Goal: Navigation & Orientation: Find specific page/section

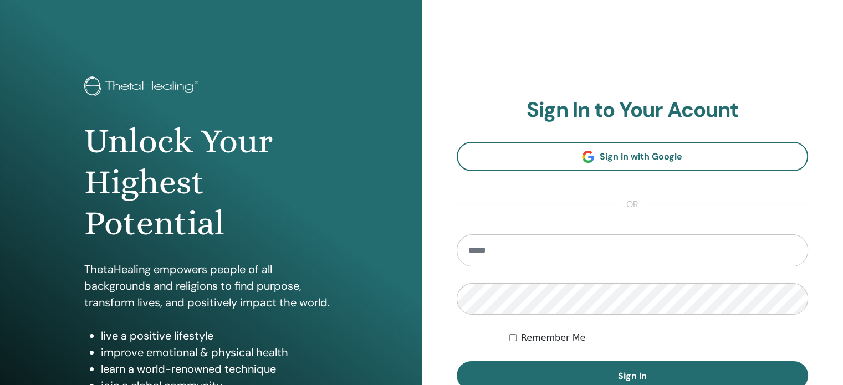
click at [493, 249] on input "email" at bounding box center [633, 251] width 352 height 32
type input "**********"
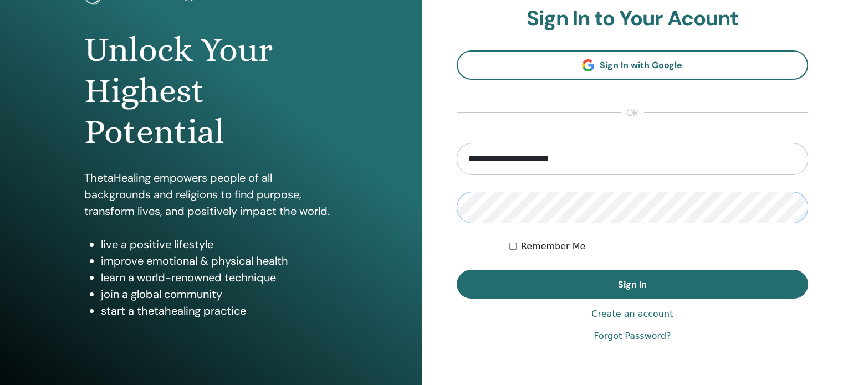
scroll to position [111, 0]
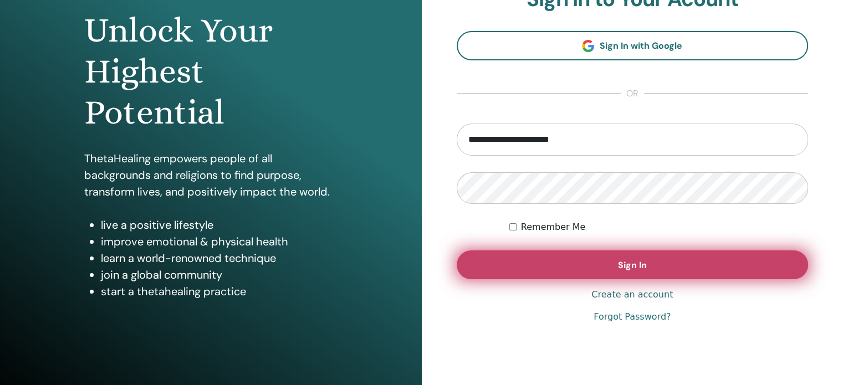
click at [644, 266] on span "Sign In" at bounding box center [632, 265] width 29 height 12
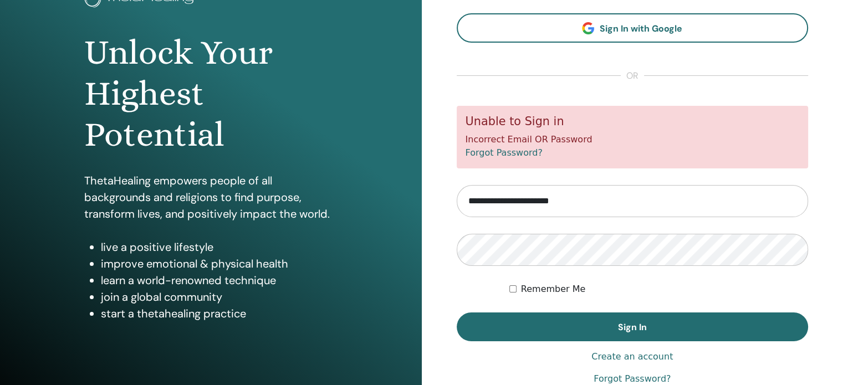
scroll to position [111, 0]
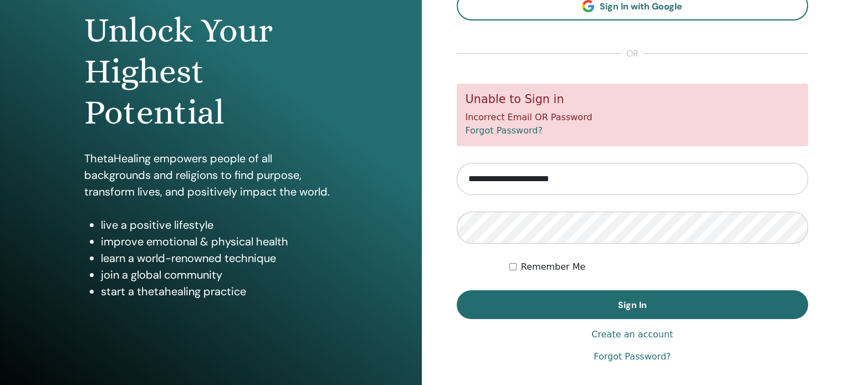
click at [770, 266] on div "Remember Me" at bounding box center [659, 267] width 299 height 13
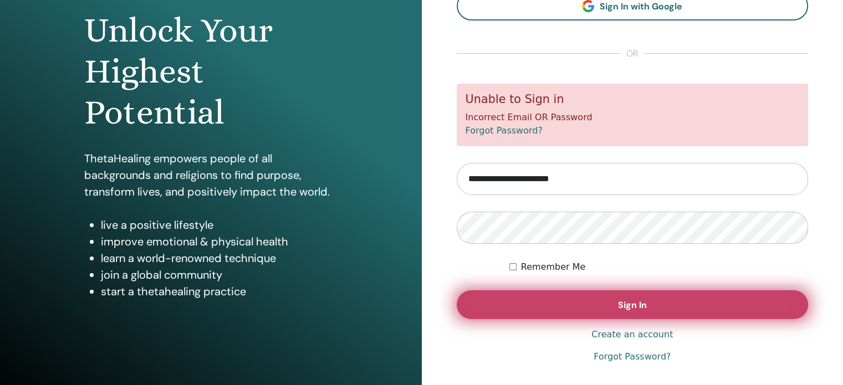
click at [700, 300] on button "Sign In" at bounding box center [633, 305] width 352 height 29
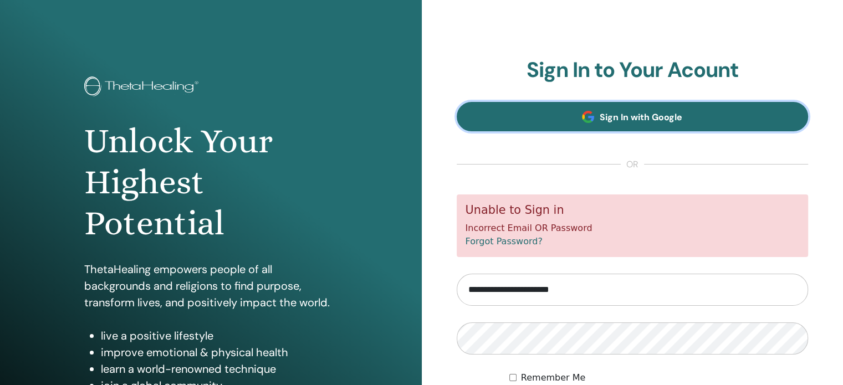
click at [648, 117] on span "Sign In with Google" at bounding box center [641, 117] width 83 height 12
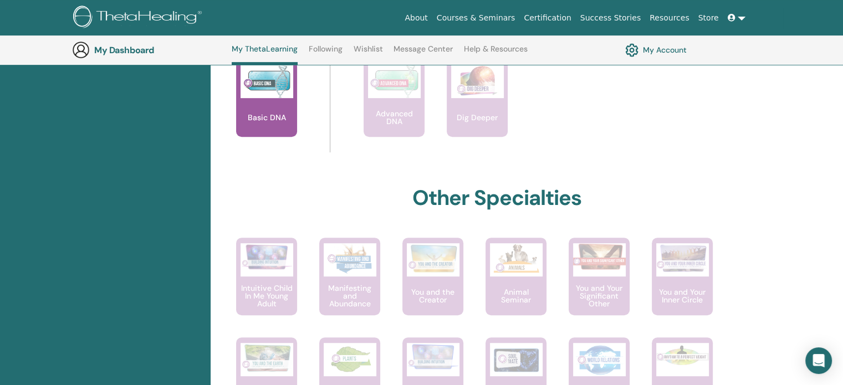
scroll to position [417, 0]
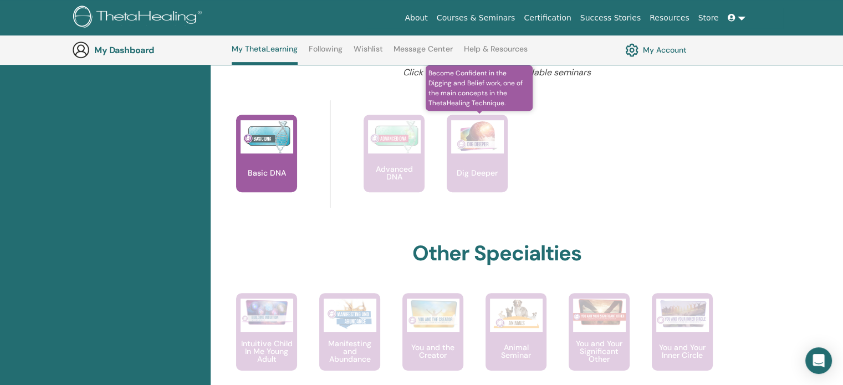
click at [481, 144] on img at bounding box center [477, 136] width 53 height 33
click at [479, 157] on div "Dig Deeper" at bounding box center [477, 154] width 61 height 78
click at [483, 171] on p "Dig Deeper" at bounding box center [477, 173] width 50 height 8
